Goal: Find specific page/section: Find specific page/section

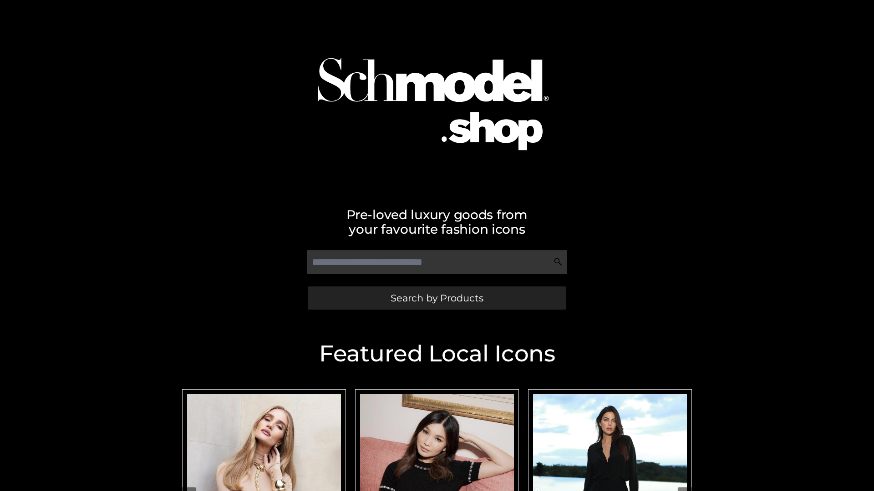
click at [436, 298] on span "Search by Products" at bounding box center [436, 298] width 93 height 10
